Goal: Task Accomplishment & Management: Complete application form

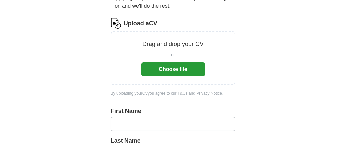
scroll to position [33, 0]
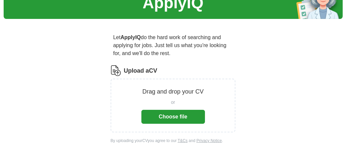
click at [163, 115] on button "Choose file" at bounding box center [173, 117] width 64 height 14
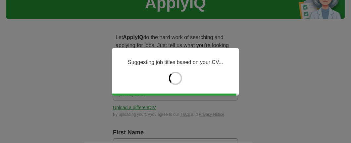
type input "*****"
type input "******"
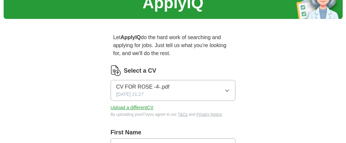
click at [226, 89] on icon "button" at bounding box center [226, 90] width 5 height 5
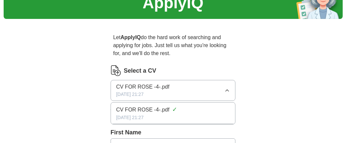
click at [226, 89] on icon "button" at bounding box center [226, 90] width 5 height 5
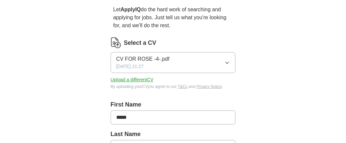
scroll to position [99, 0]
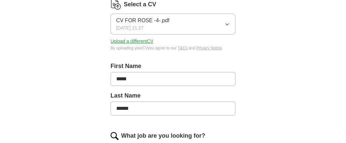
click at [141, 21] on span "CV FOR ROSE -4-.pdf" at bounding box center [142, 21] width 53 height 8
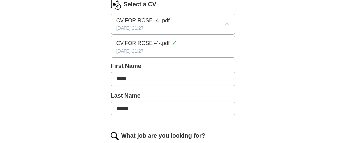
click at [137, 41] on span "CV FOR ROSE -4-.pdf" at bounding box center [142, 43] width 53 height 8
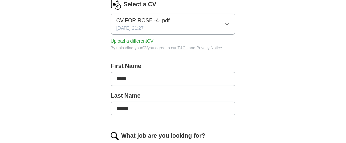
click at [144, 21] on span "CV FOR ROSE -4-.pdf" at bounding box center [142, 21] width 53 height 8
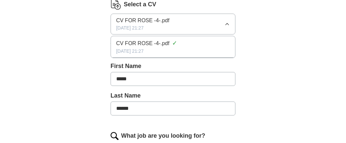
click at [144, 21] on span "CV FOR ROSE -4-.pdf" at bounding box center [142, 21] width 53 height 8
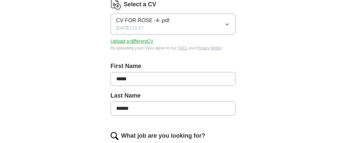
click at [143, 41] on button "Upload a different CV" at bounding box center [132, 41] width 43 height 7
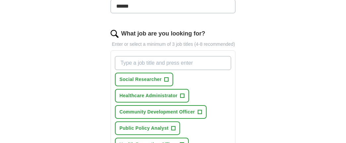
scroll to position [232, 0]
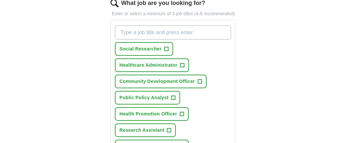
click at [130, 30] on input "What job are you looking for?" at bounding box center [173, 32] width 116 height 14
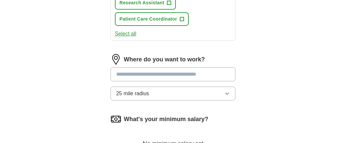
scroll to position [359, 0]
type input "care assistant"
click at [149, 71] on div "Where do you want to work? 25 mile radius" at bounding box center [173, 80] width 125 height 52
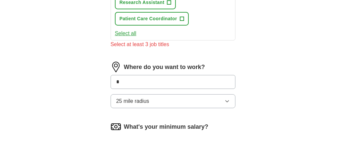
type input "**"
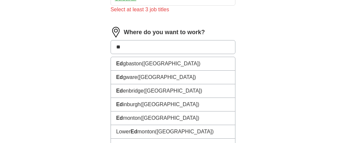
scroll to position [410, 0]
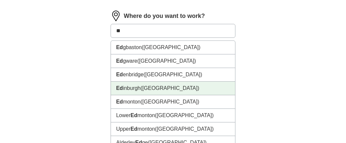
click at [153, 86] on span "([GEOGRAPHIC_DATA])" at bounding box center [170, 88] width 59 height 6
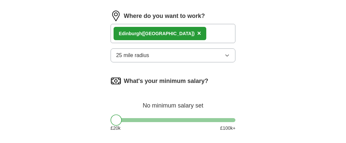
click at [228, 54] on icon "button" at bounding box center [226, 55] width 5 height 5
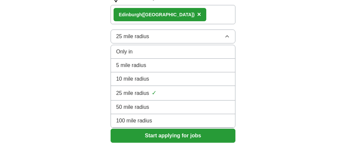
scroll to position [443, 0]
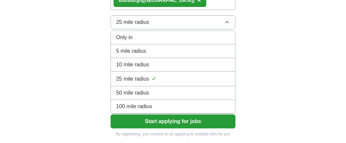
click at [202, 51] on div "5 mile radius" at bounding box center [173, 51] width 114 height 8
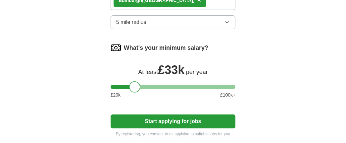
drag, startPoint x: 117, startPoint y: 81, endPoint x: 136, endPoint y: 86, distance: 19.0
click at [136, 86] on div at bounding box center [134, 86] width 11 height 11
drag, startPoint x: 134, startPoint y: 84, endPoint x: 142, endPoint y: 82, distance: 8.2
click at [142, 82] on div at bounding box center [142, 86] width 11 height 11
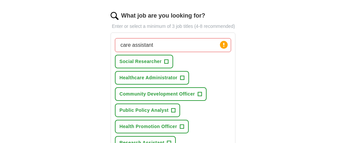
scroll to position [211, 0]
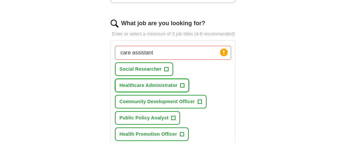
click at [145, 84] on span "Healthcare Administrator" at bounding box center [148, 85] width 58 height 7
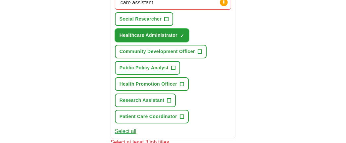
scroll to position [278, 0]
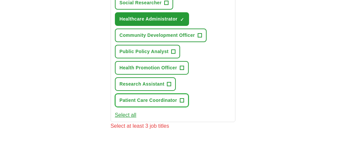
click at [148, 100] on span "Patient Care Coordinator" at bounding box center [148, 100] width 58 height 7
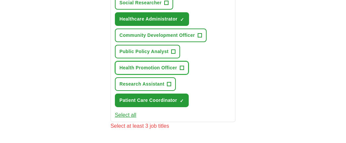
click at [158, 68] on span "Health Promotion Officer" at bounding box center [148, 67] width 58 height 7
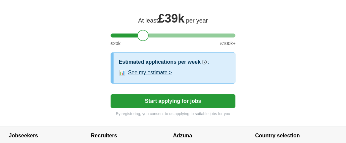
scroll to position [509, 0]
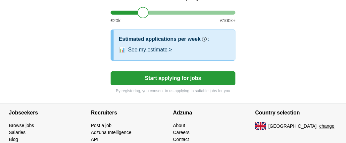
click at [164, 75] on button "Start applying for jobs" at bounding box center [173, 78] width 125 height 14
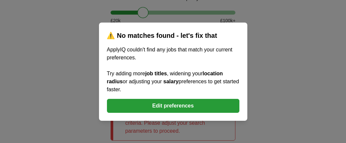
click at [171, 103] on button "Edit preferences" at bounding box center [173, 106] width 132 height 14
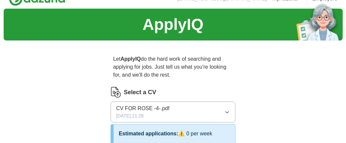
scroll to position [0, 0]
